Goal: Information Seeking & Learning: Learn about a topic

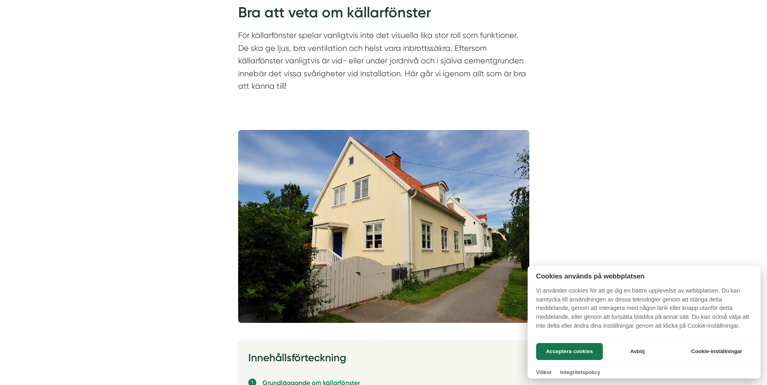
scroll to position [121, 0]
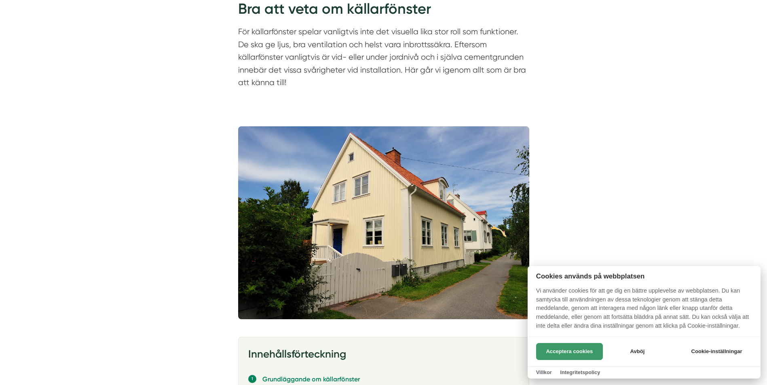
click at [583, 347] on button "Acceptera cookies" at bounding box center [569, 351] width 67 height 17
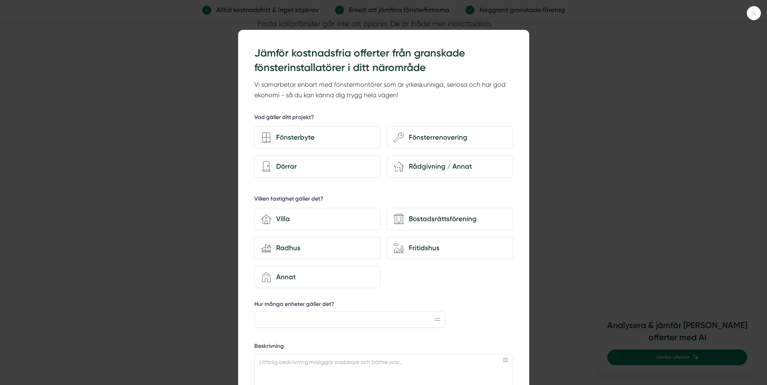
scroll to position [1738, 0]
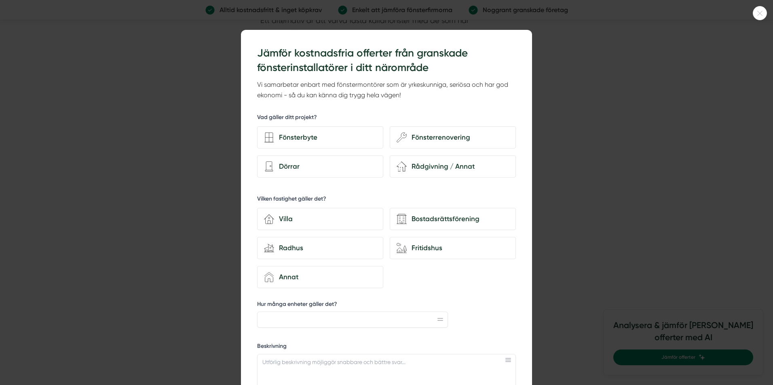
click at [760, 12] on icon at bounding box center [759, 13] width 5 height 5
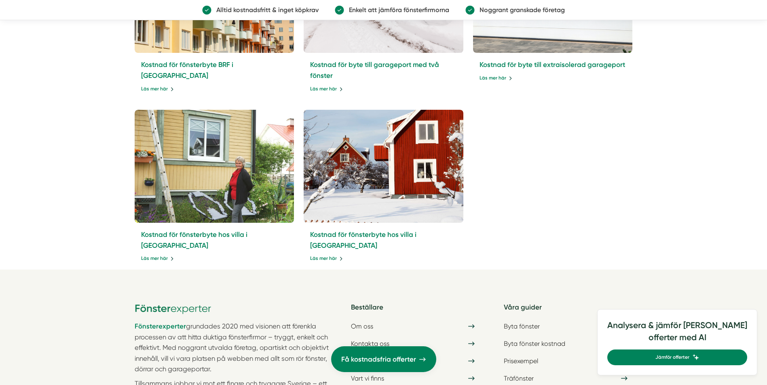
scroll to position [3152, 0]
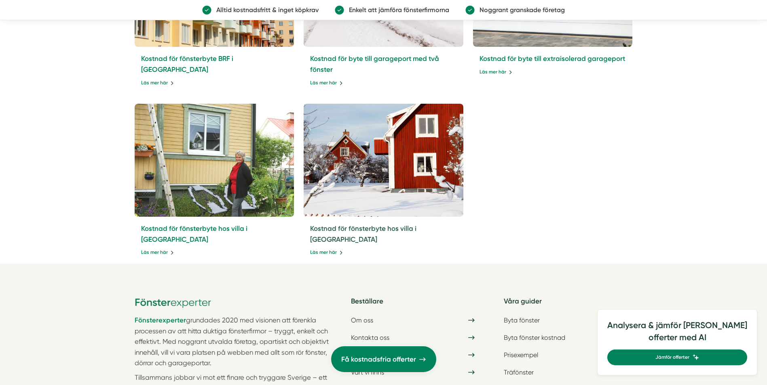
click at [350, 225] on link "Kostnad för fönsterbyte hos villa i [GEOGRAPHIC_DATA]" at bounding box center [363, 234] width 106 height 19
